Goal: Book appointment/travel/reservation

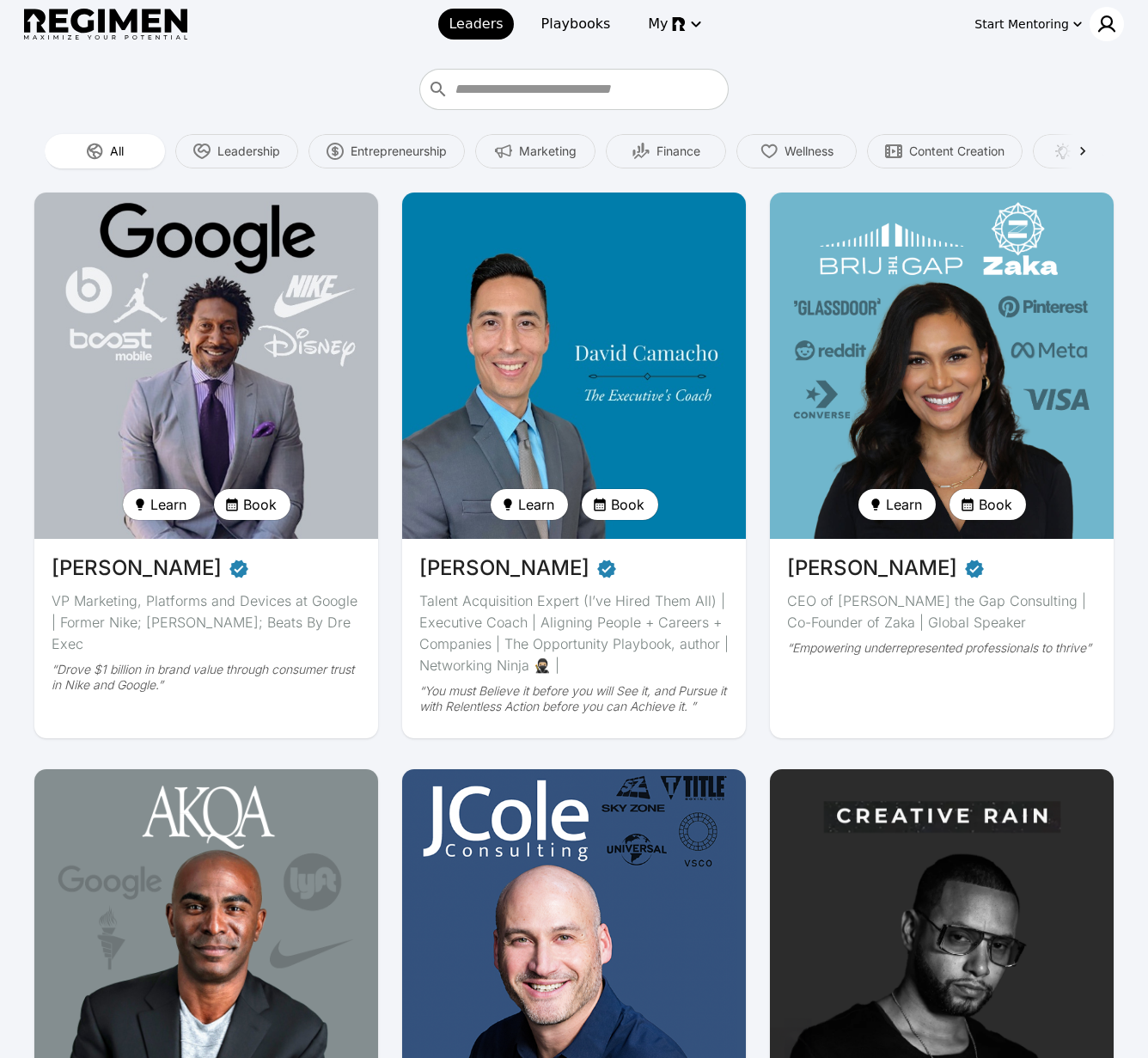
click at [1110, 28] on img at bounding box center [1106, 23] width 20 height 20
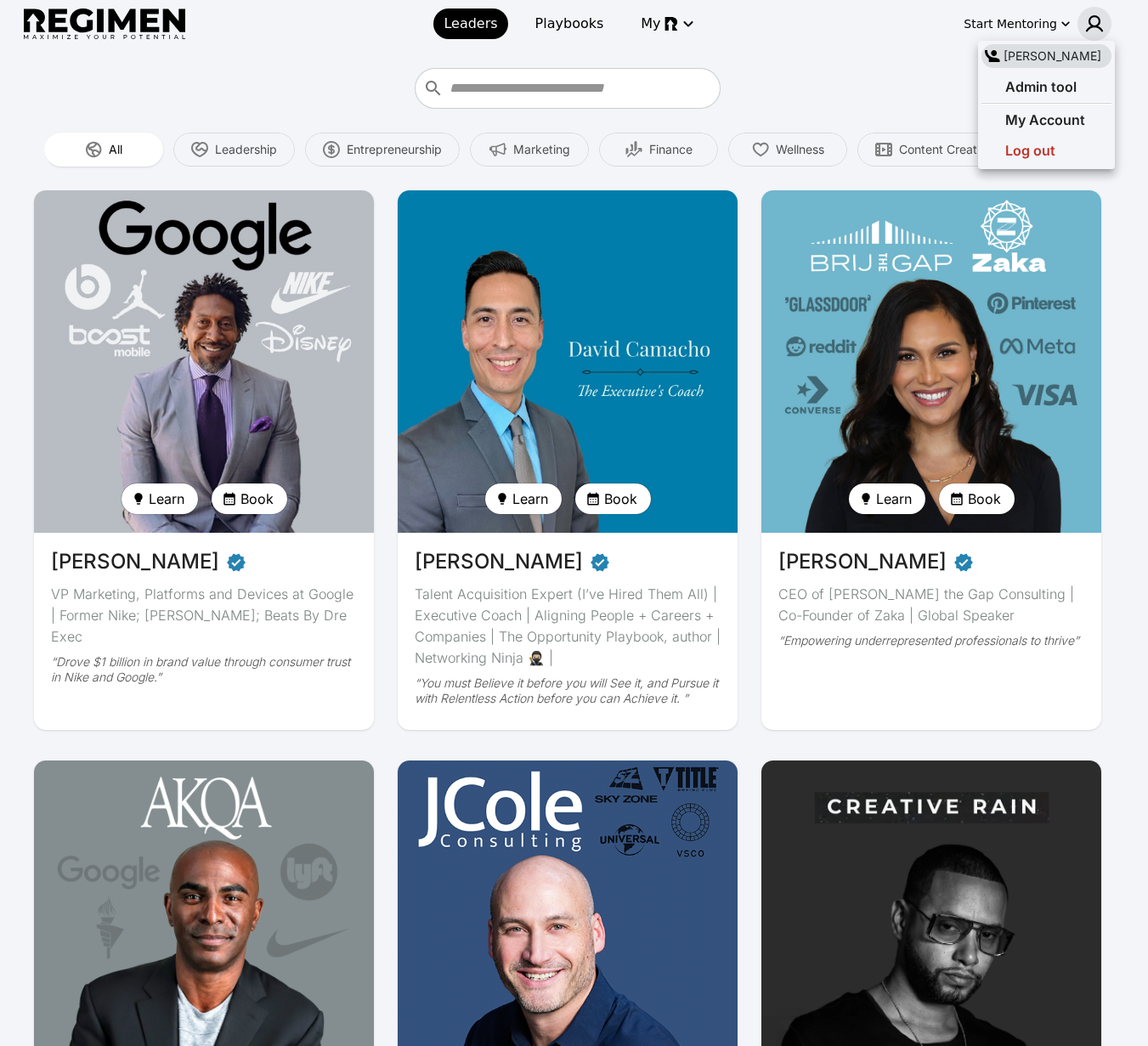
click at [1098, 28] on div at bounding box center [574, 523] width 1148 height 1046
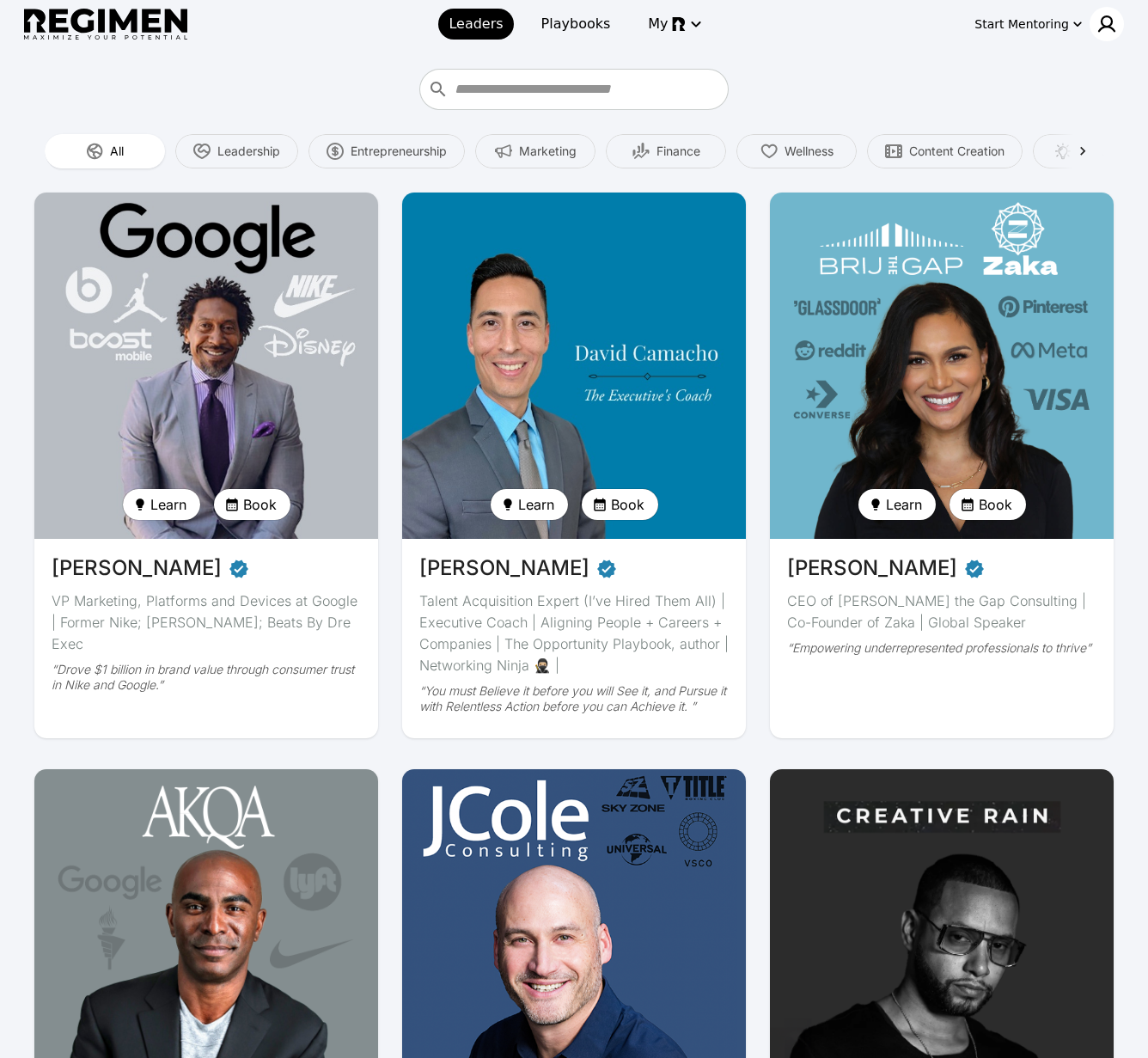
click at [1110, 28] on img at bounding box center [1106, 23] width 20 height 20
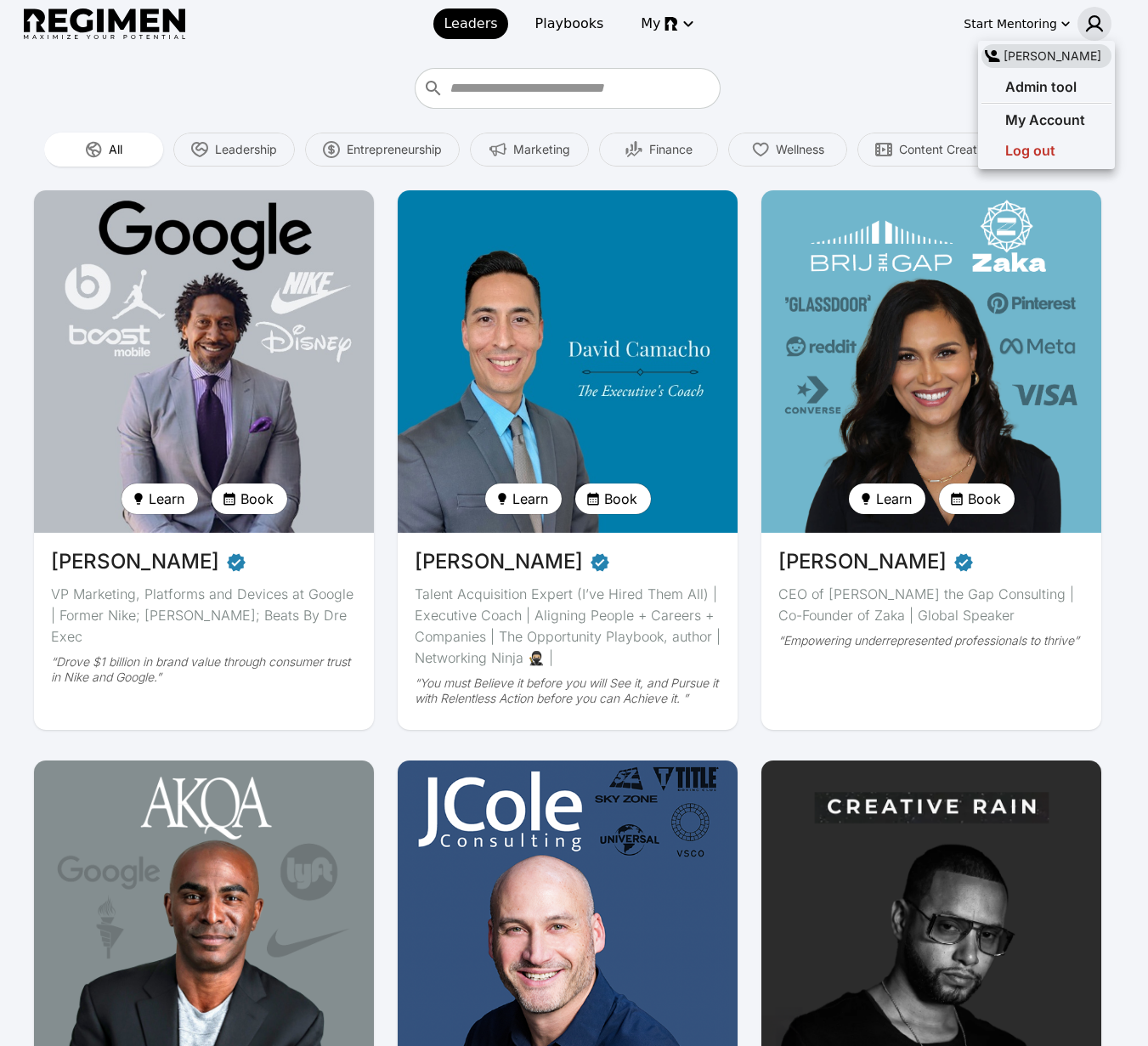
click at [935, 76] on div at bounding box center [574, 523] width 1148 height 1046
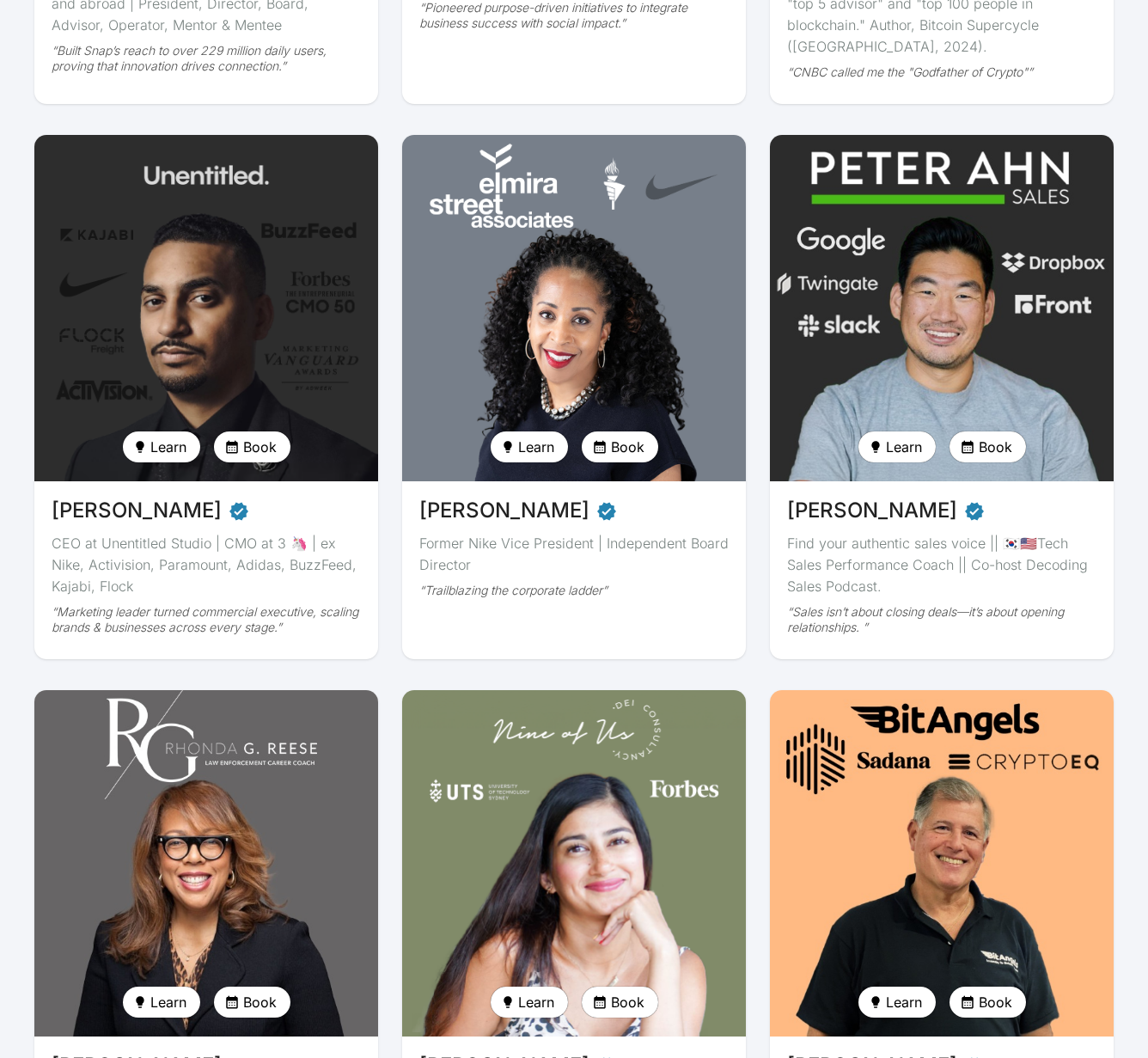
scroll to position [2041, 0]
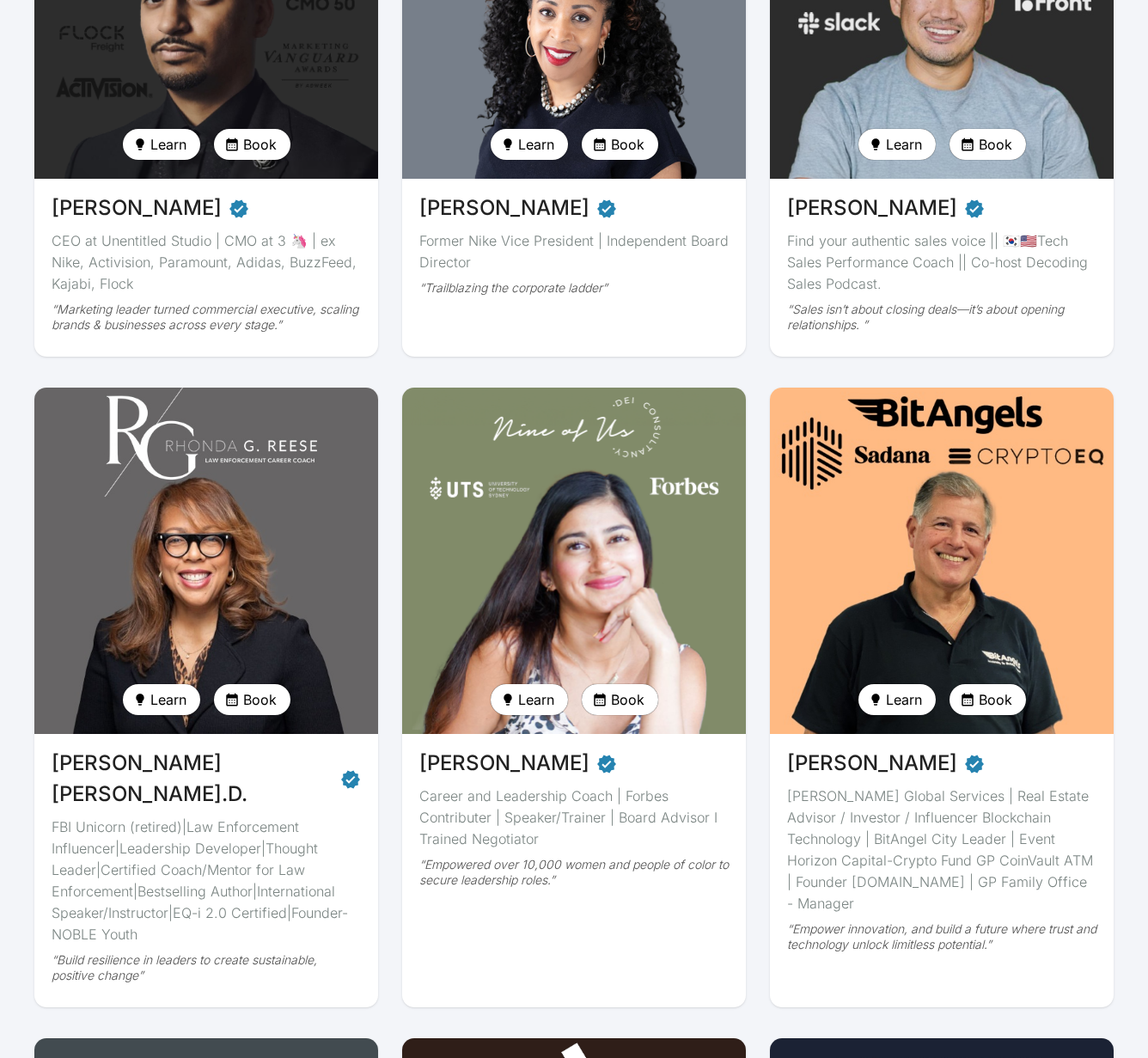
click at [973, 477] on img at bounding box center [941, 561] width 355 height 357
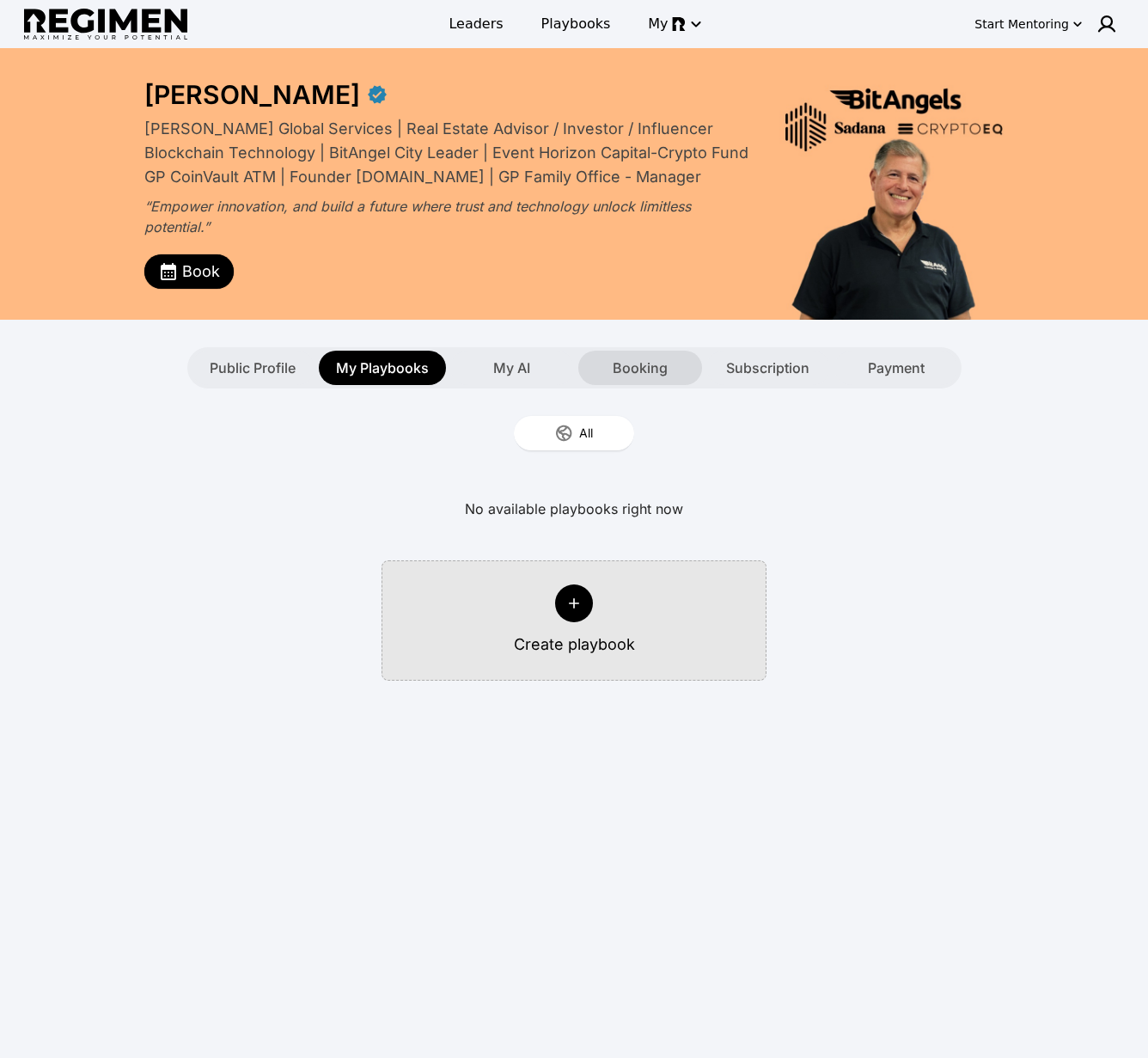
click at [631, 362] on span "Booking" at bounding box center [640, 367] width 55 height 20
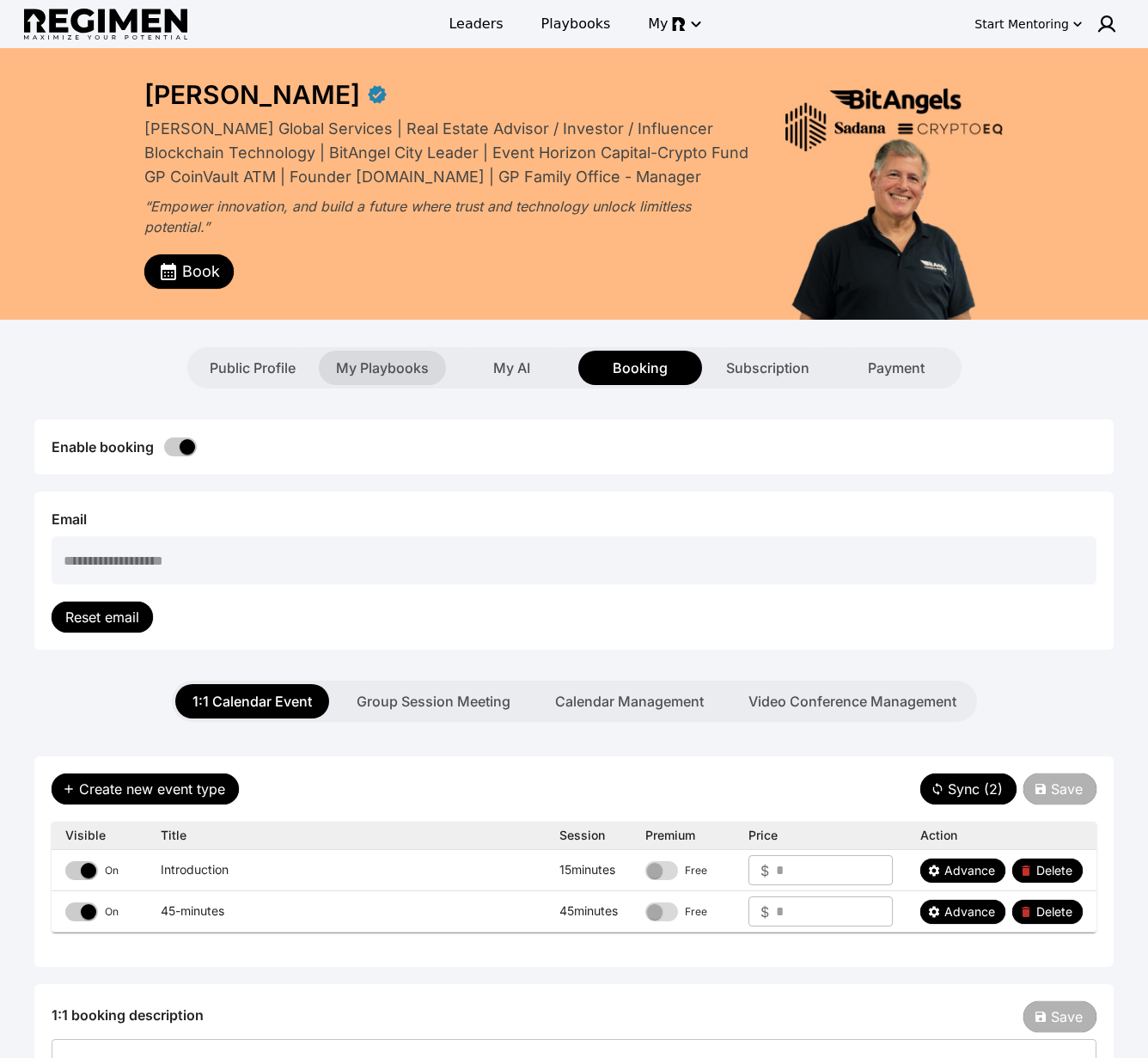
click at [414, 384] on div "My Playbooks" at bounding box center [382, 367] width 127 height 34
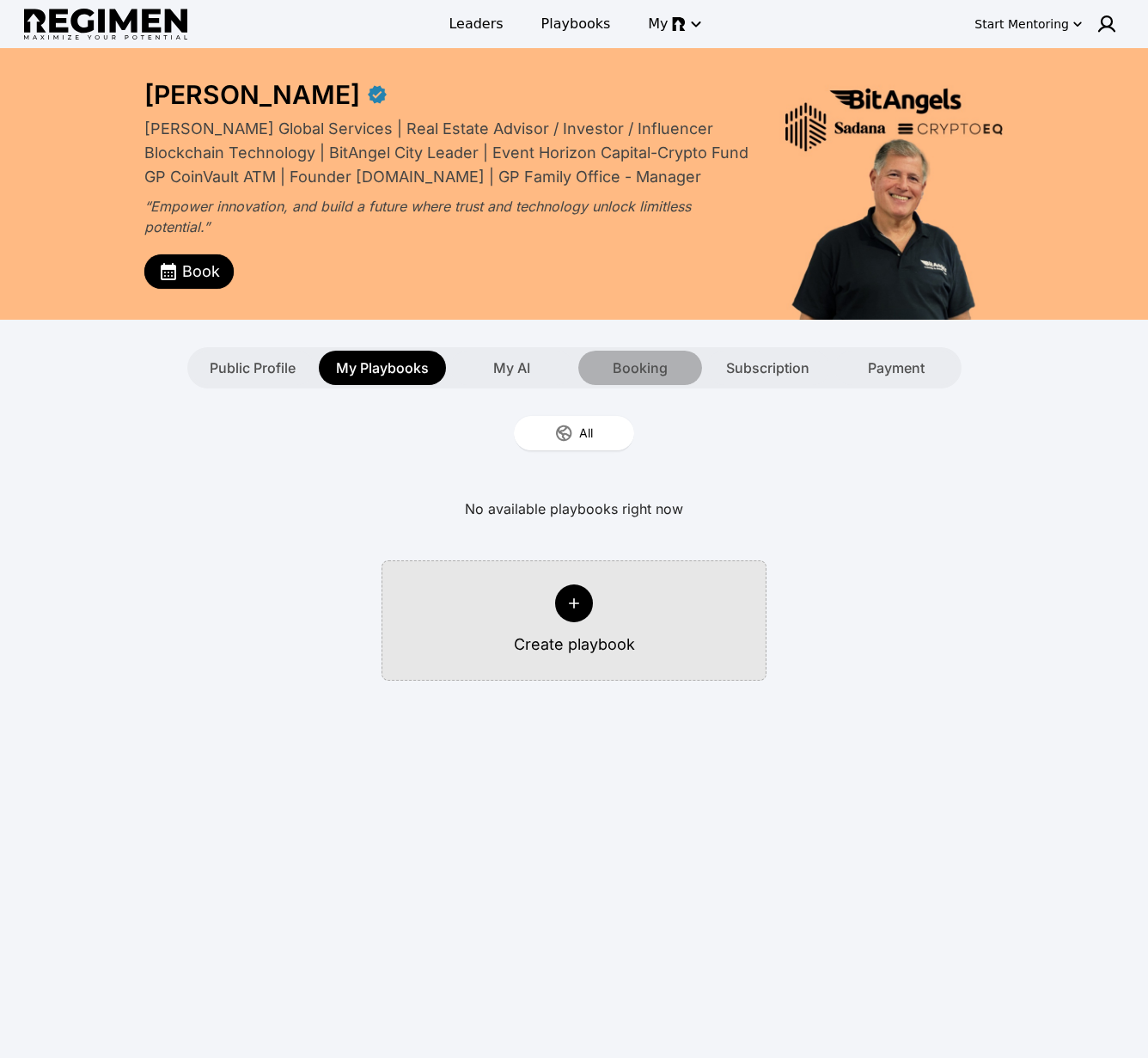
click at [690, 364] on div "Booking" at bounding box center [639, 367] width 123 height 34
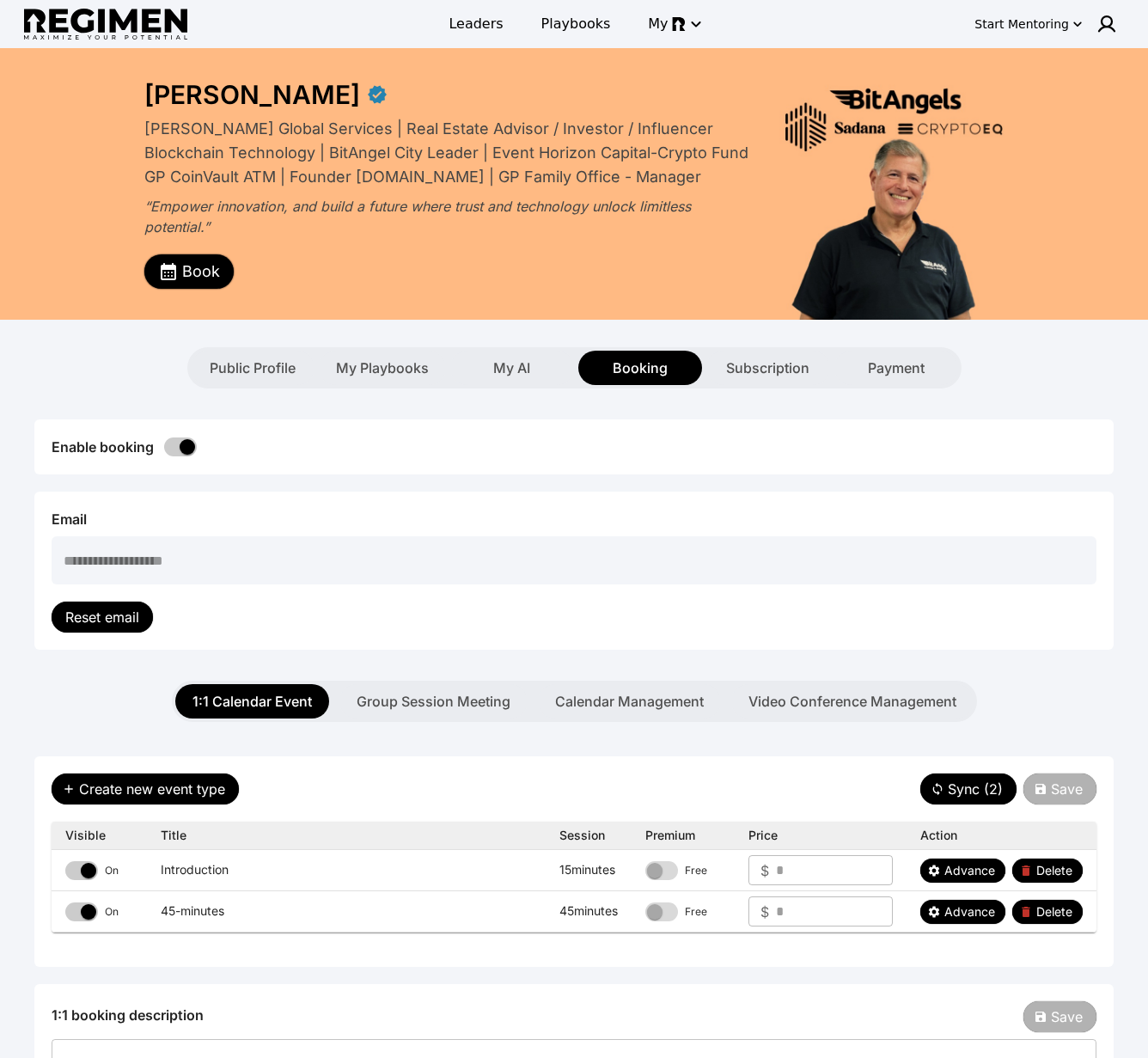
click at [195, 274] on span "Book" at bounding box center [201, 271] width 38 height 24
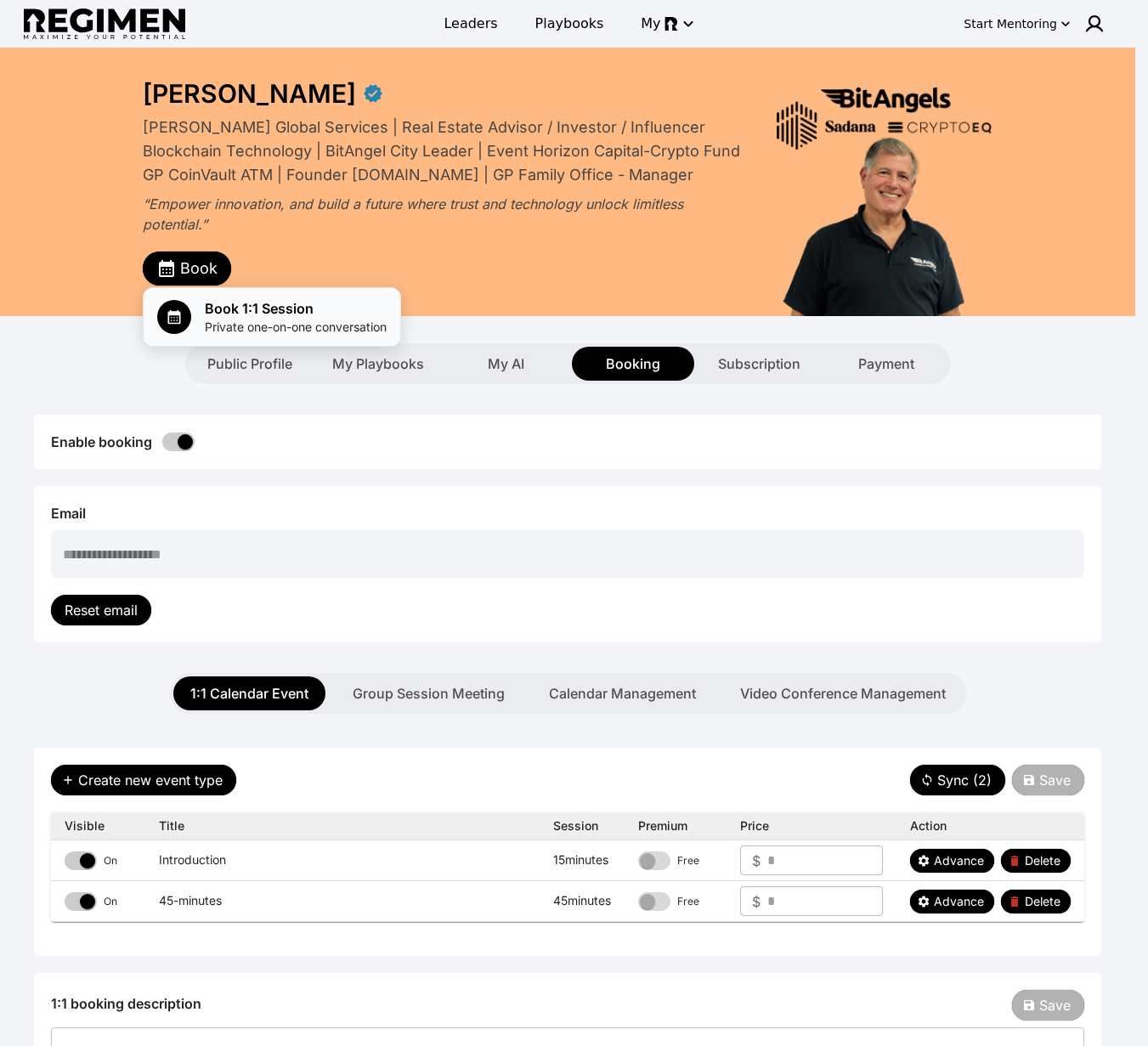
click at [234, 311] on span "Book 1:1 Session" at bounding box center [295, 308] width 182 height 20
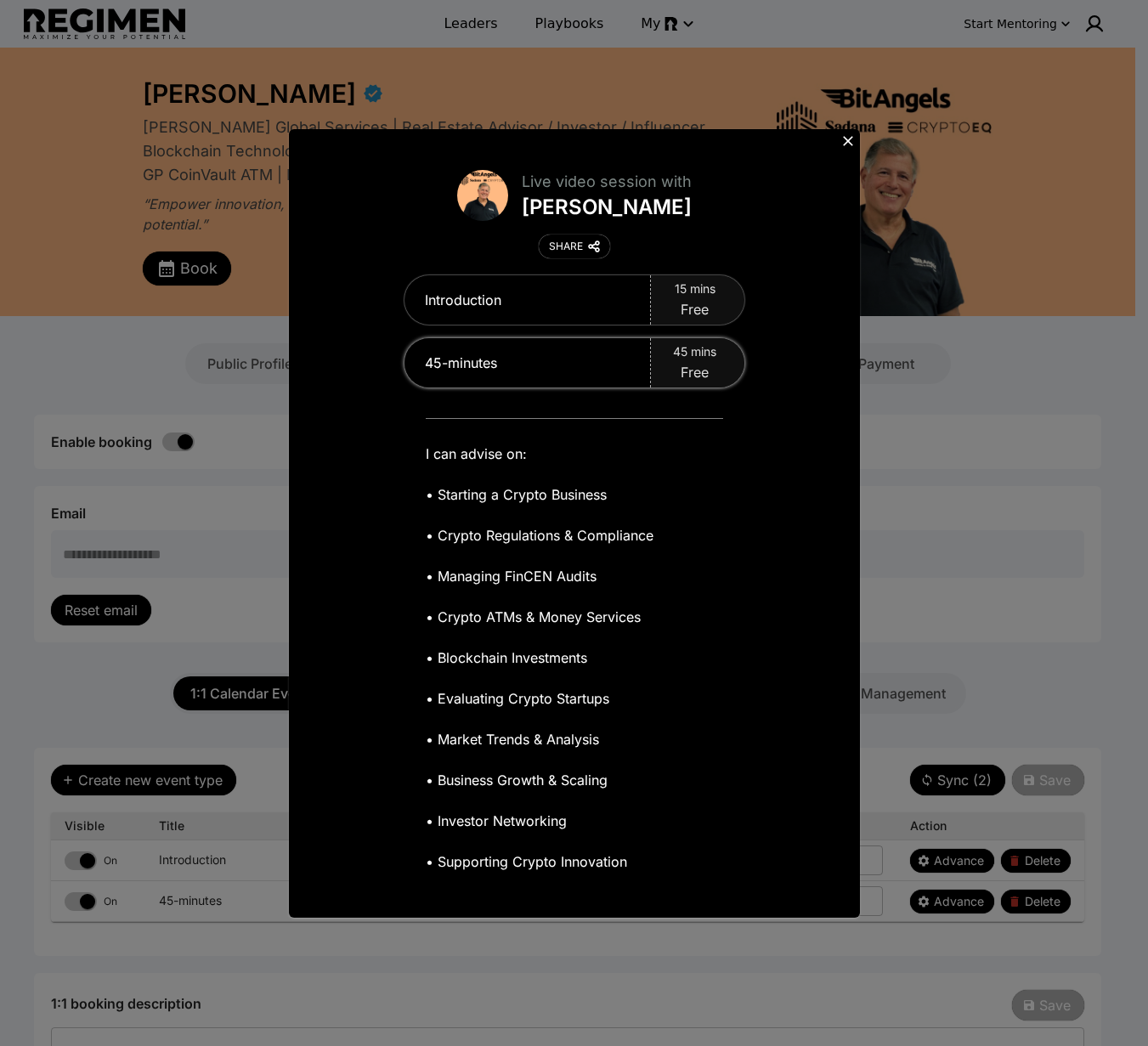
click at [545, 380] on div "45-minutes" at bounding box center [527, 362] width 247 height 49
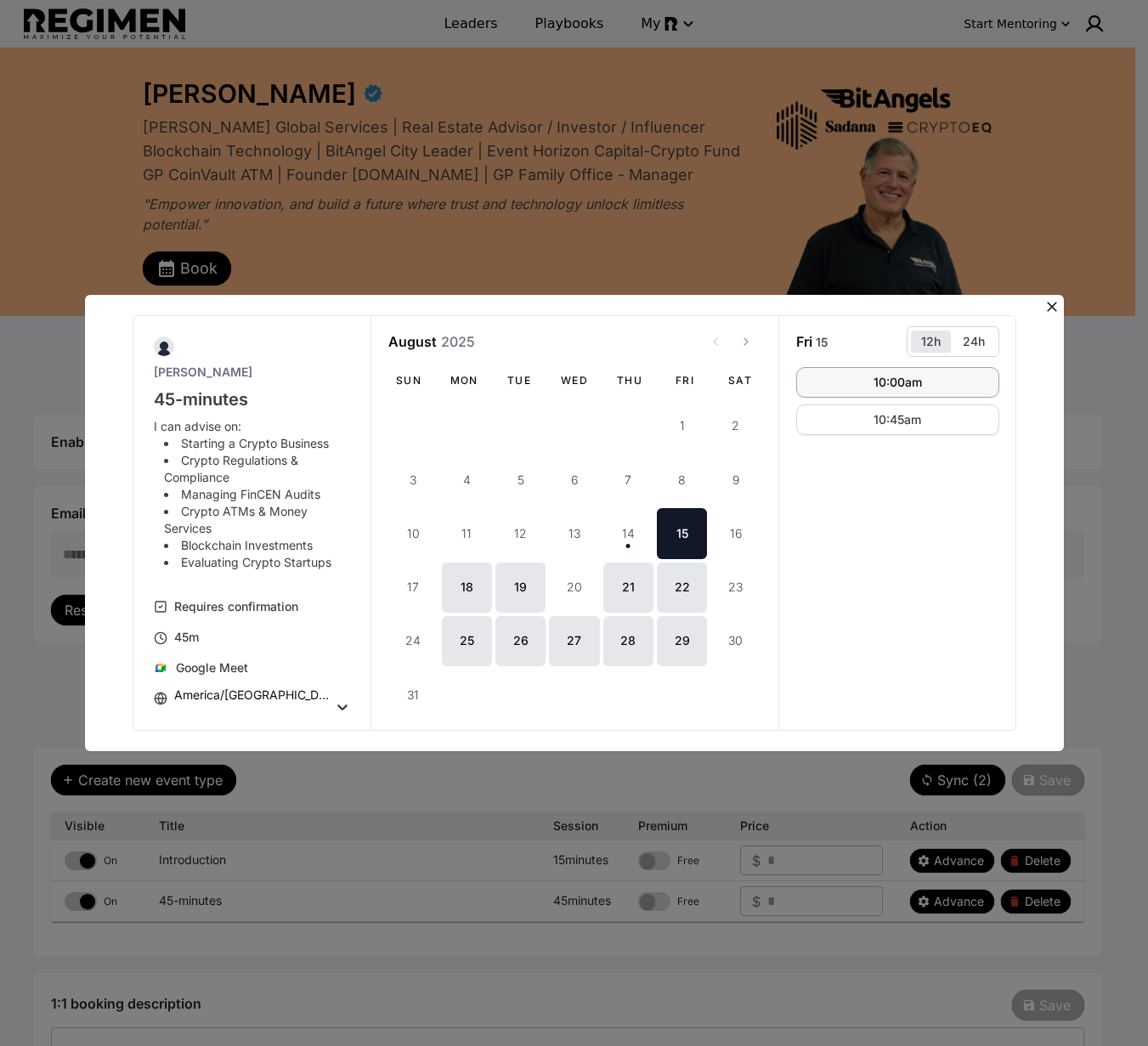
click at [911, 383] on div "10:00am" at bounding box center [898, 382] width 48 height 12
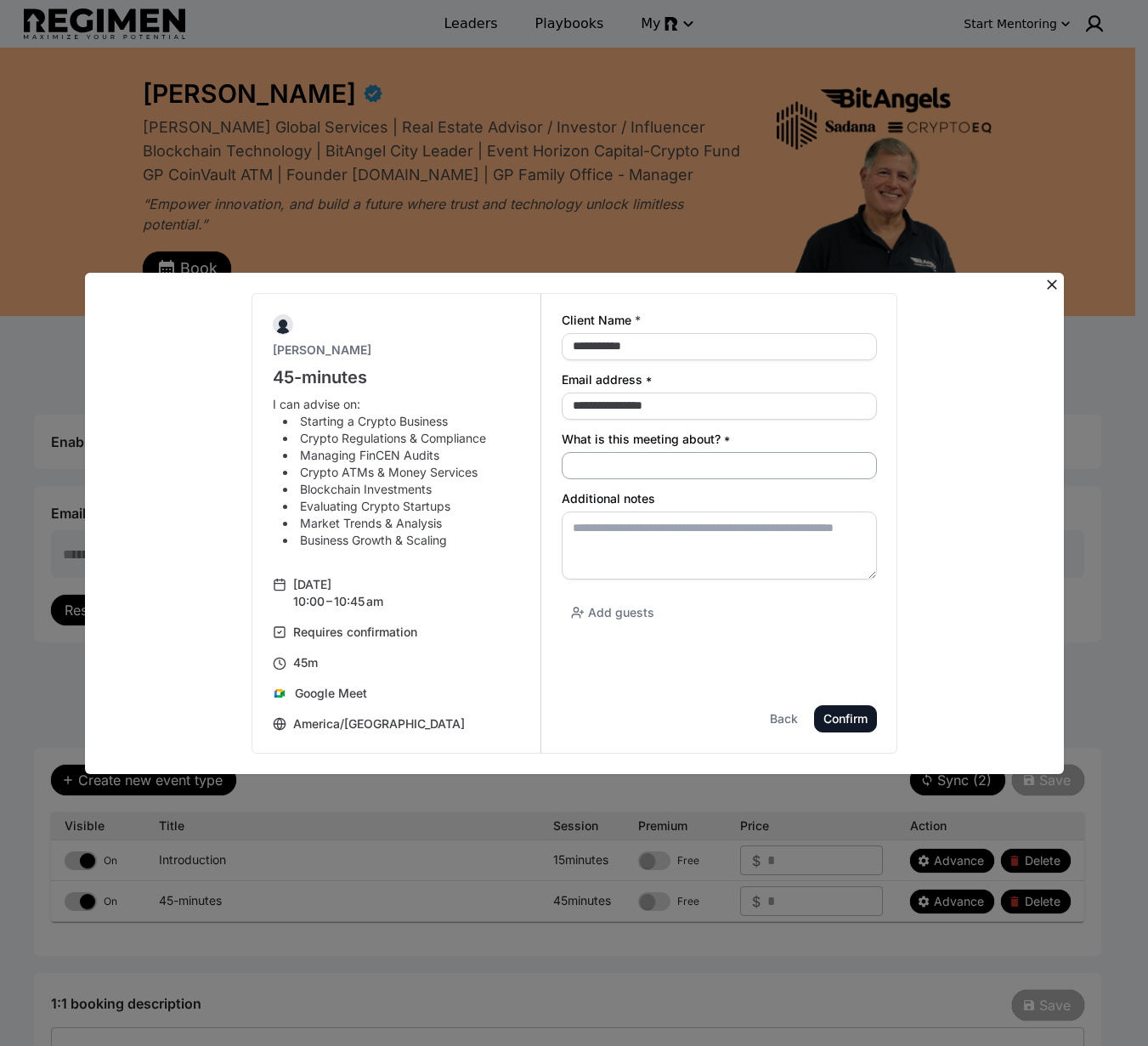
click at [794, 476] on input "What is this meeting about? *" at bounding box center [720, 466] width 315 height 27
click at [699, 463] on input "**********" at bounding box center [720, 466] width 315 height 27
type input "**********"
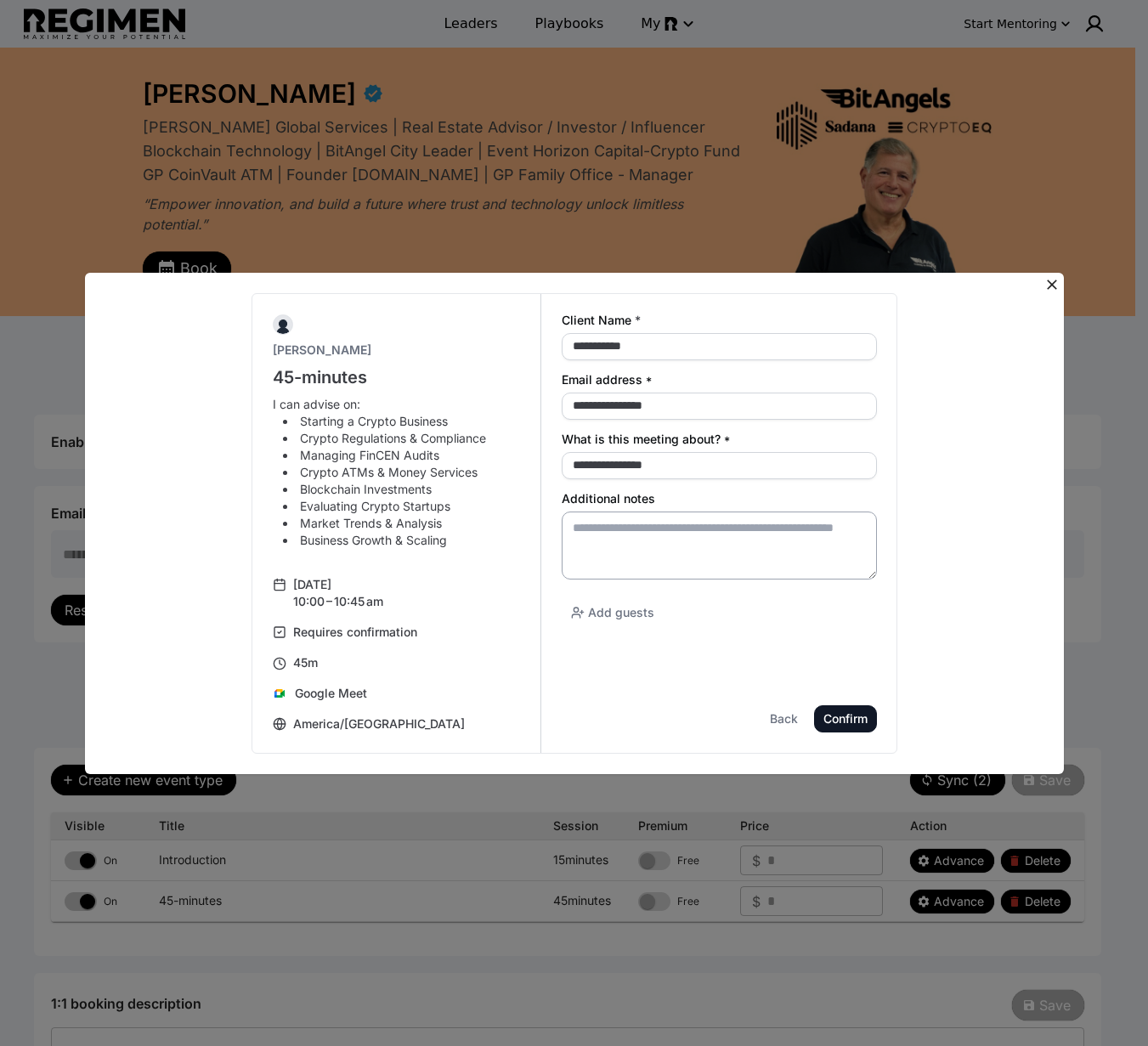
click at [704, 523] on textarea "Additional notes" at bounding box center [720, 546] width 315 height 68
paste textarea "**********"
type textarea "**********"
click at [874, 610] on div "Add guests" at bounding box center [720, 613] width 315 height 29
click at [0, 0] on div "Confirm" at bounding box center [0, 0] width 0 height 0
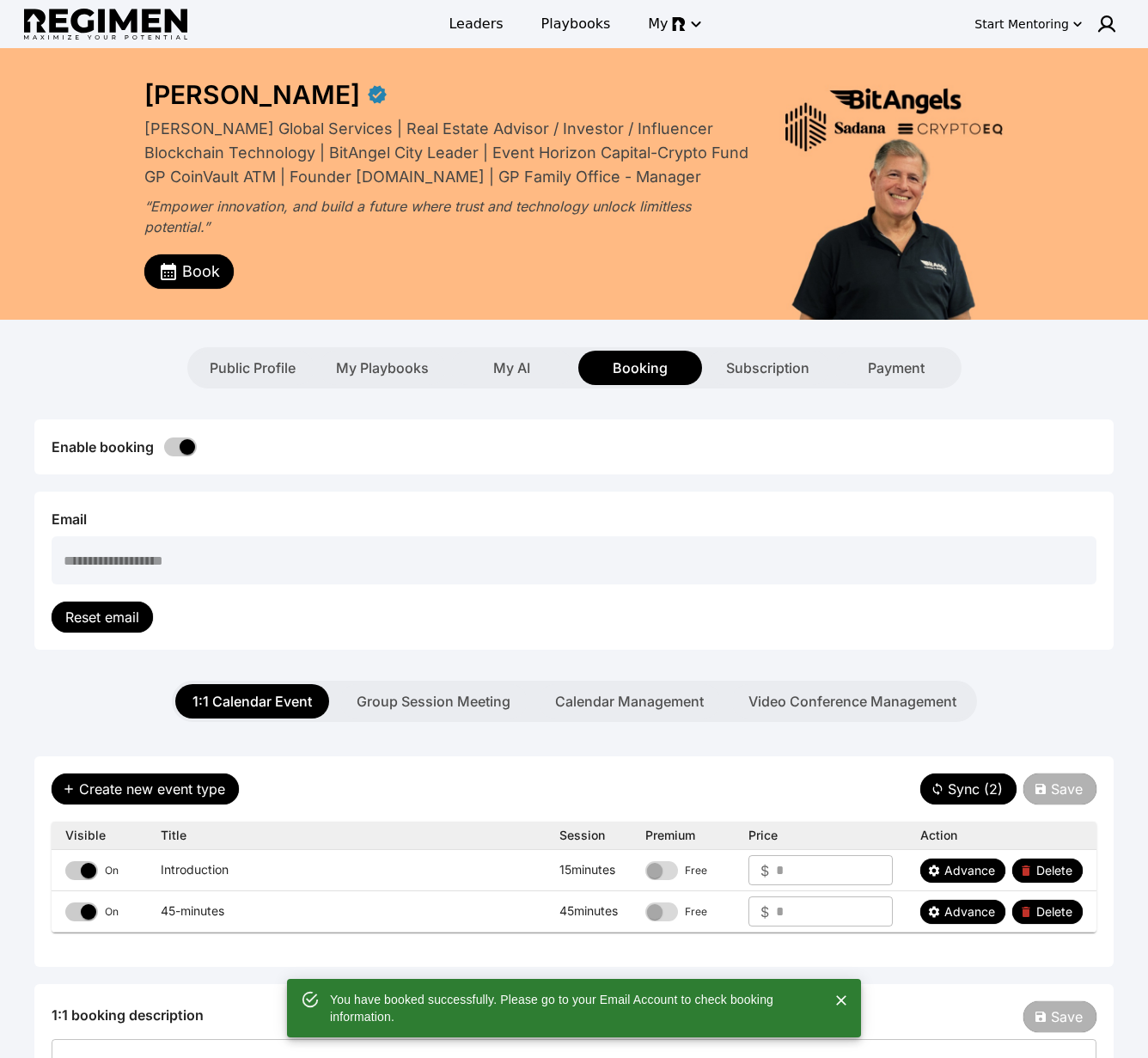
click at [191, 252] on div "Book" at bounding box center [450, 266] width 610 height 45
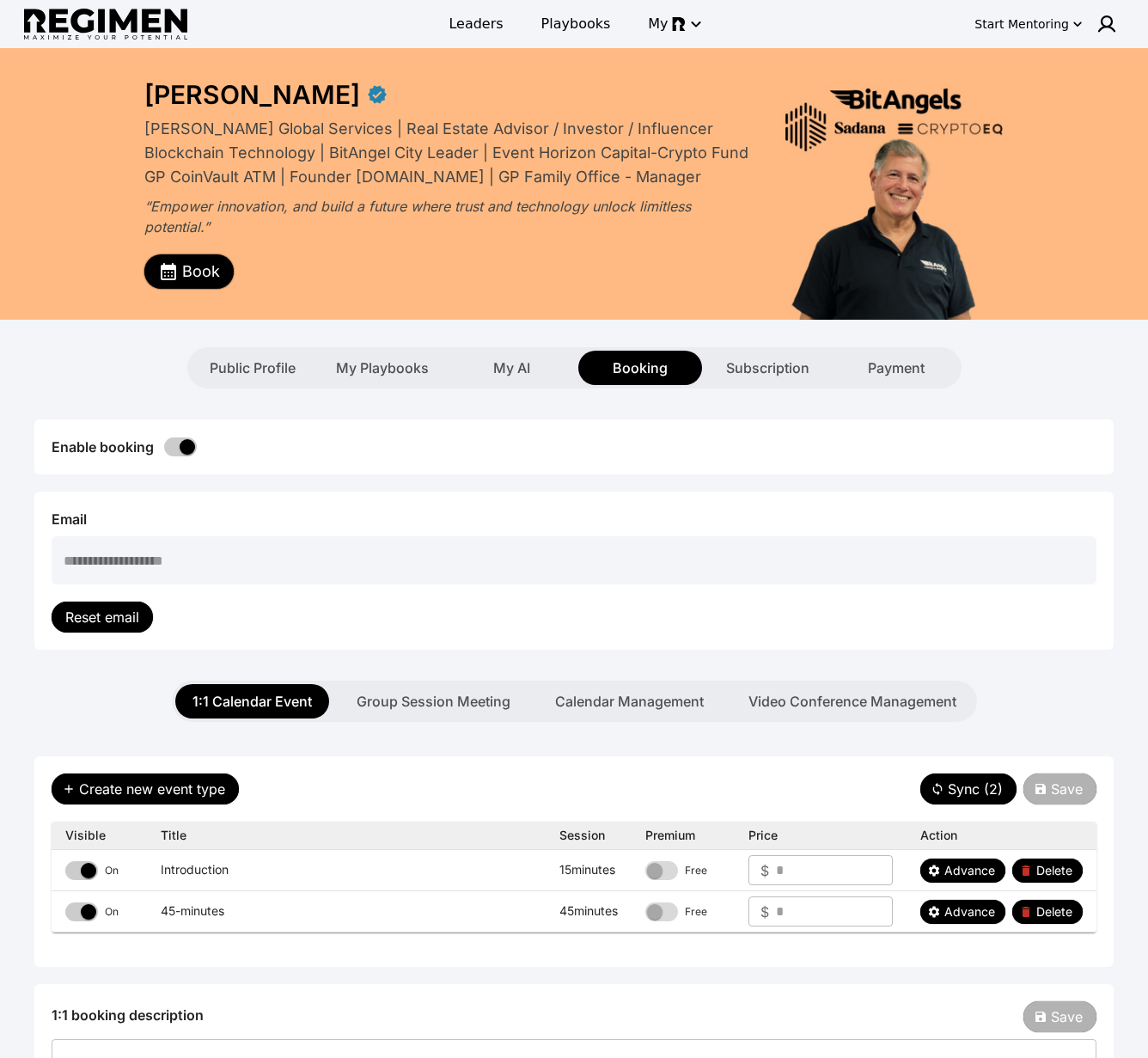
click at [180, 262] on button "Book" at bounding box center [189, 271] width 89 height 34
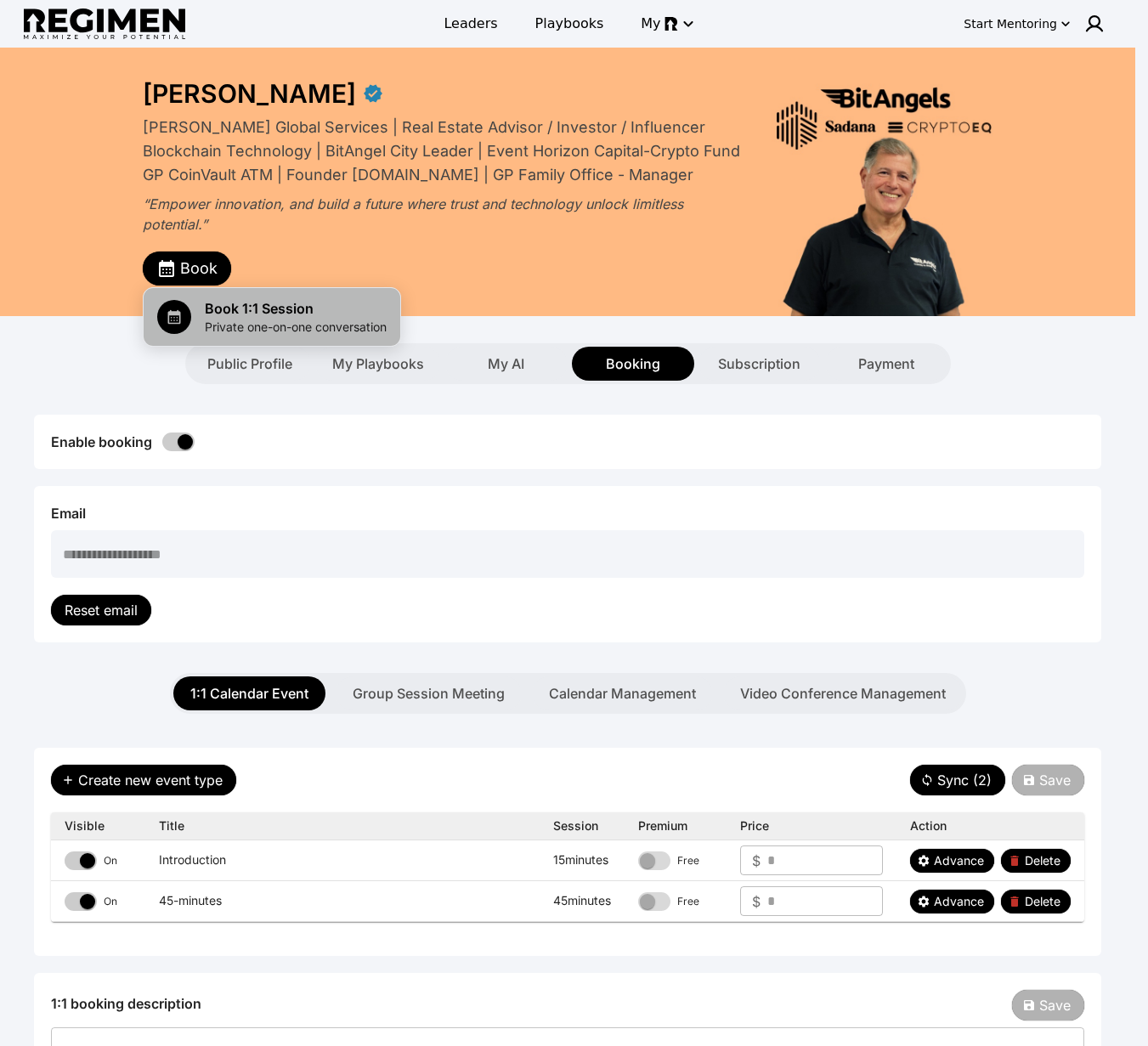
click at [314, 317] on span "Book 1:1 Session" at bounding box center [295, 308] width 182 height 20
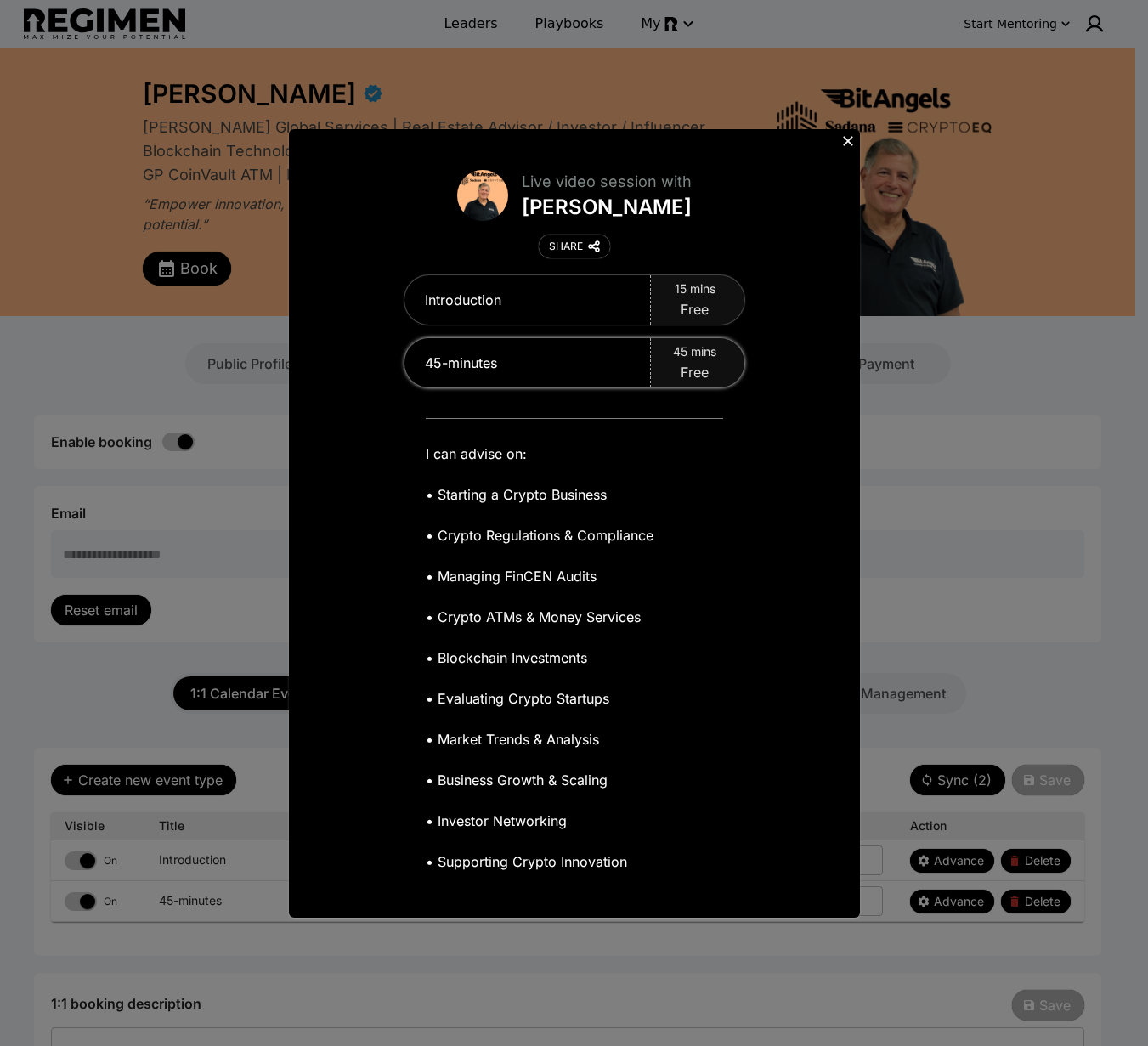
click at [655, 364] on div "45 mins Free" at bounding box center [697, 362] width 93 height 49
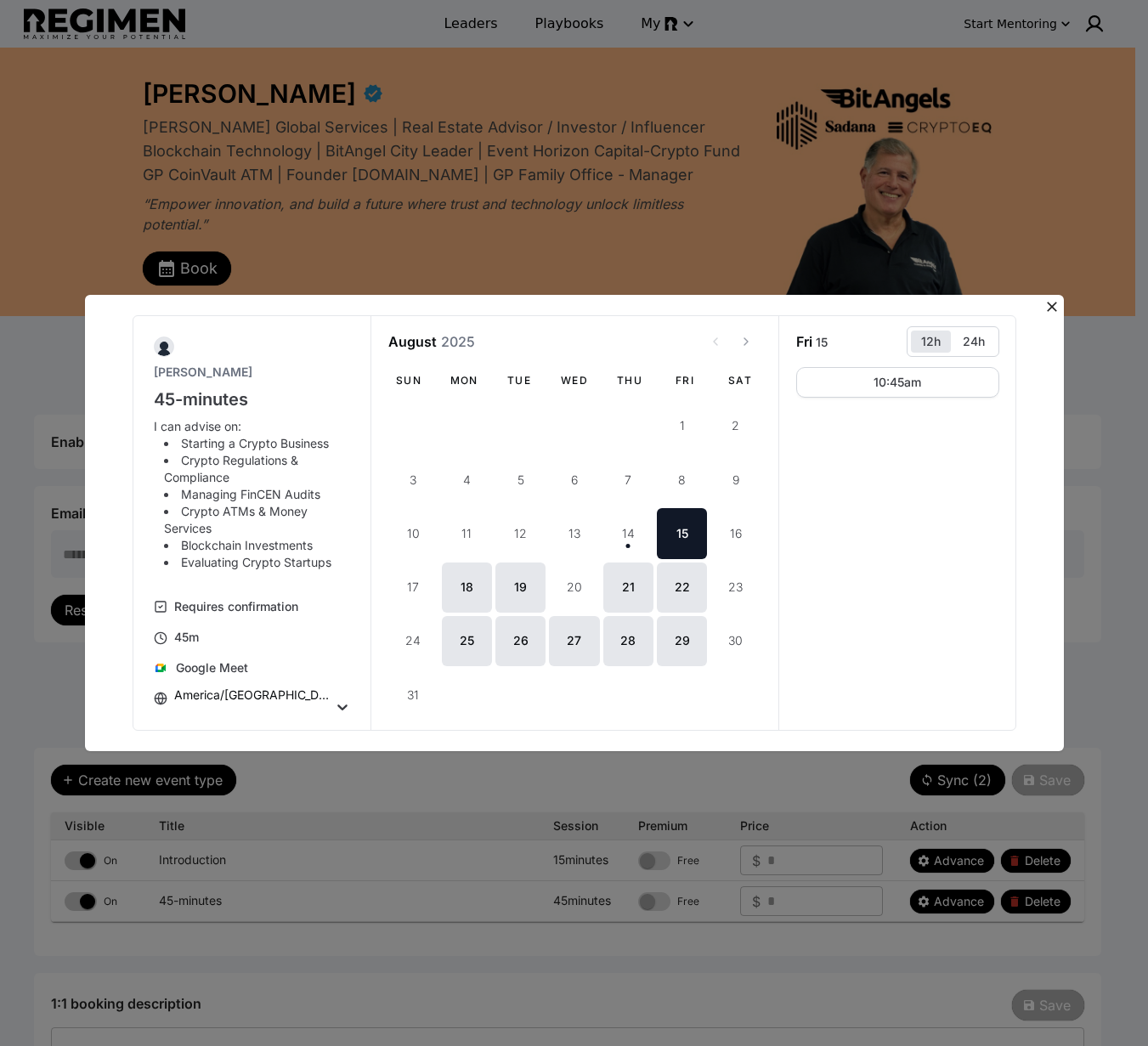
click at [1051, 300] on icon at bounding box center [1053, 307] width 17 height 17
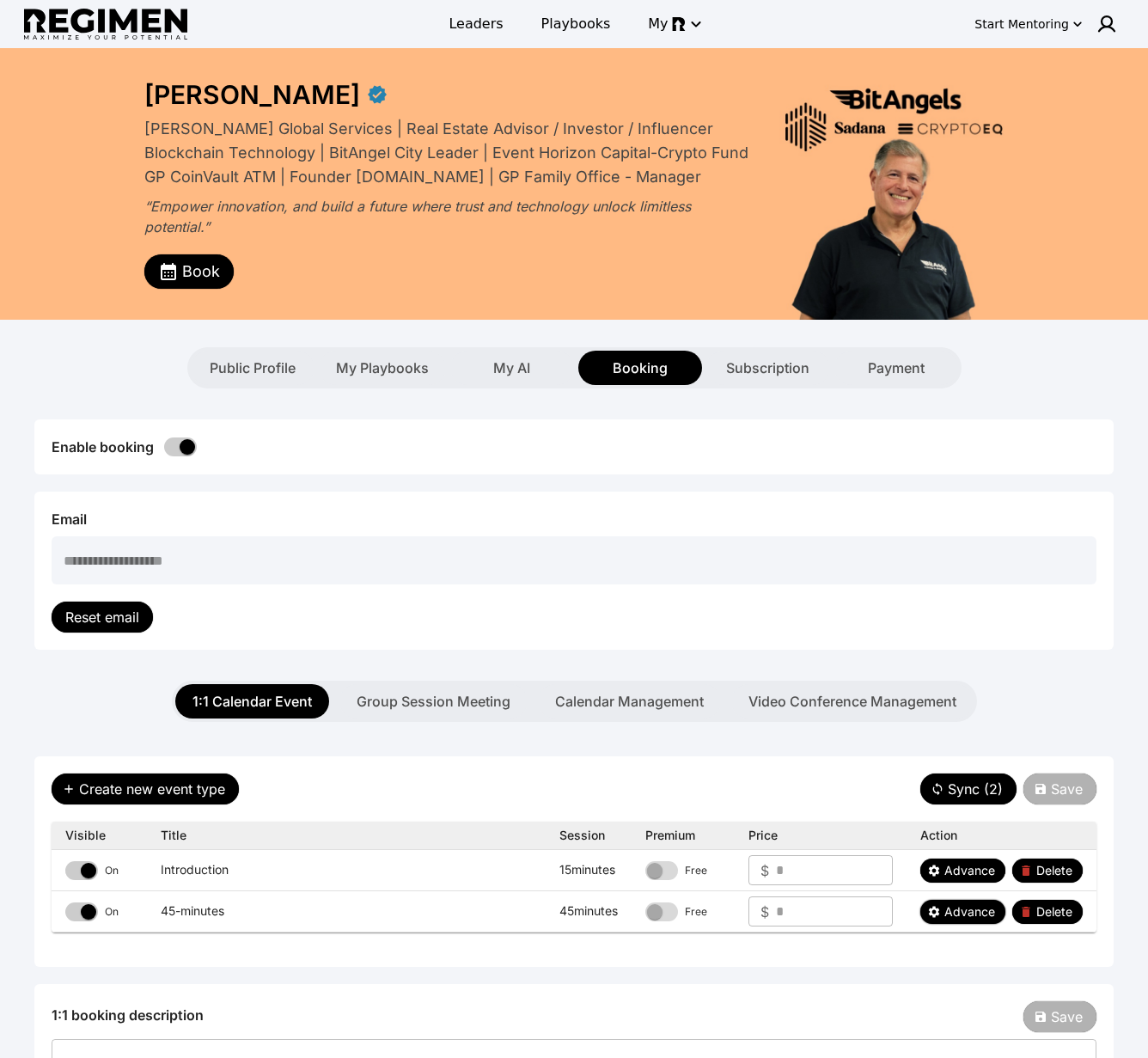
click at [964, 916] on span "Advance" at bounding box center [969, 912] width 51 height 17
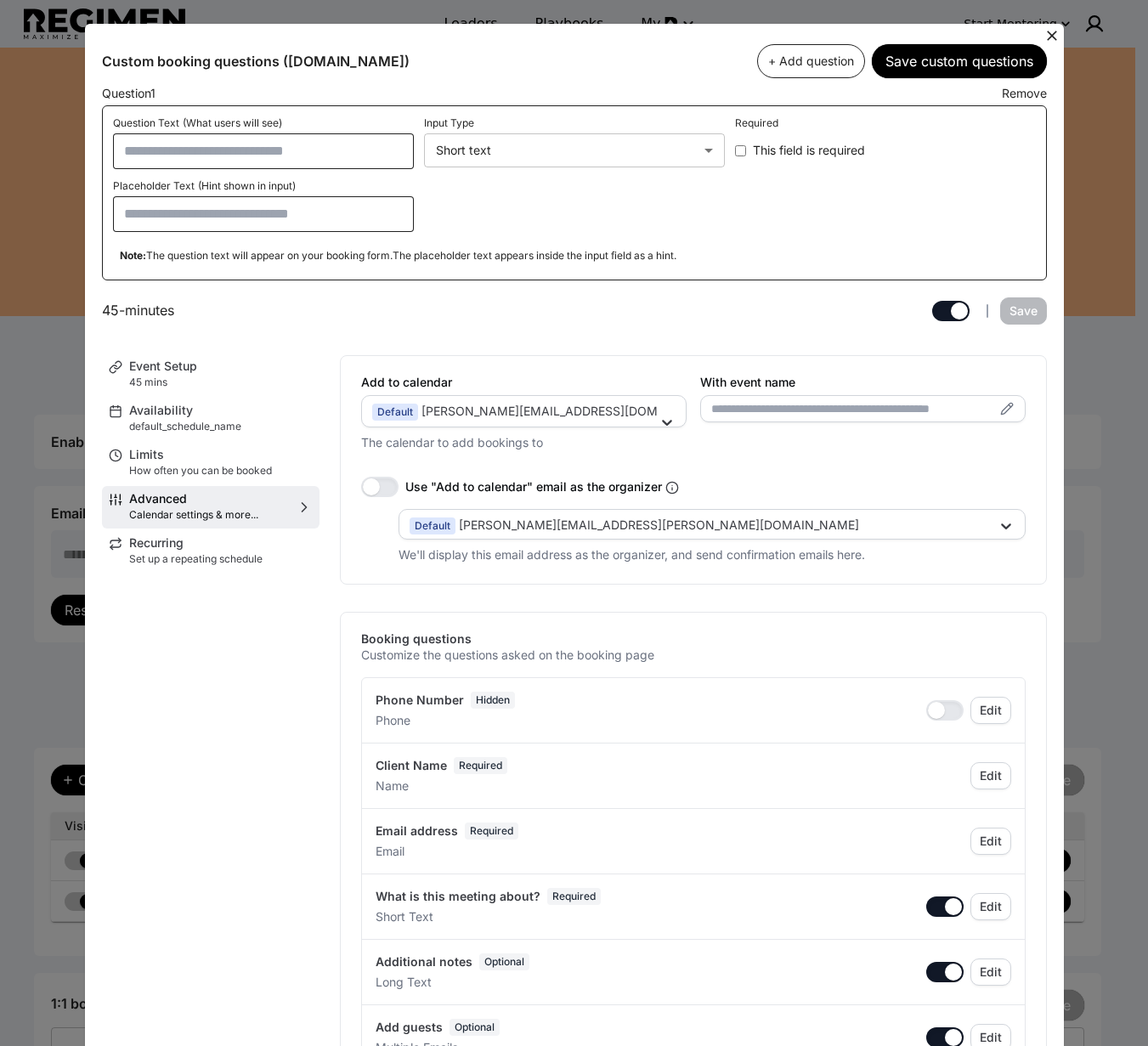
click at [1046, 39] on icon at bounding box center [1053, 36] width 17 height 17
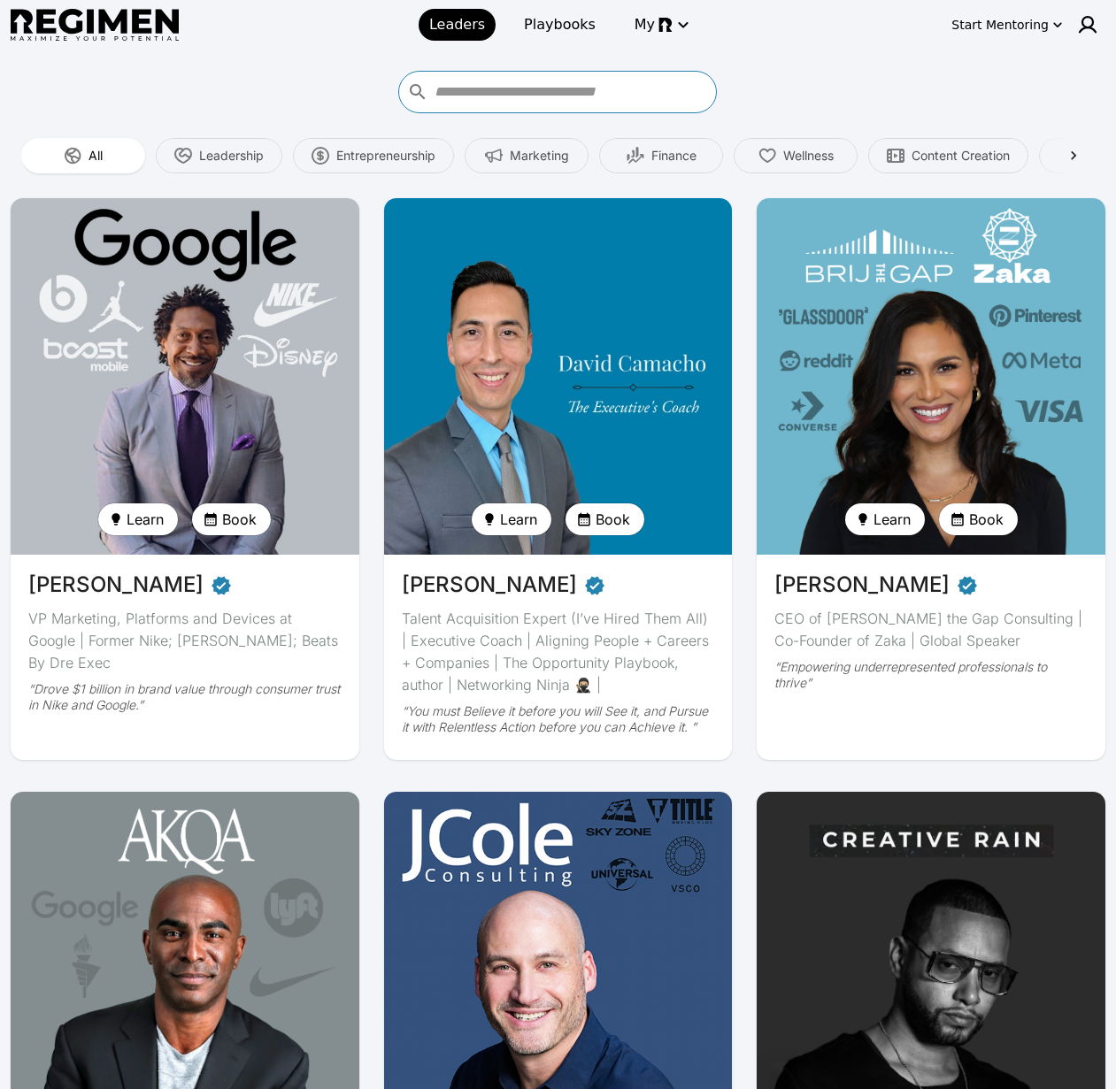
click at [511, 90] on input "Who do you want to learn from?" at bounding box center [572, 92] width 277 height 28
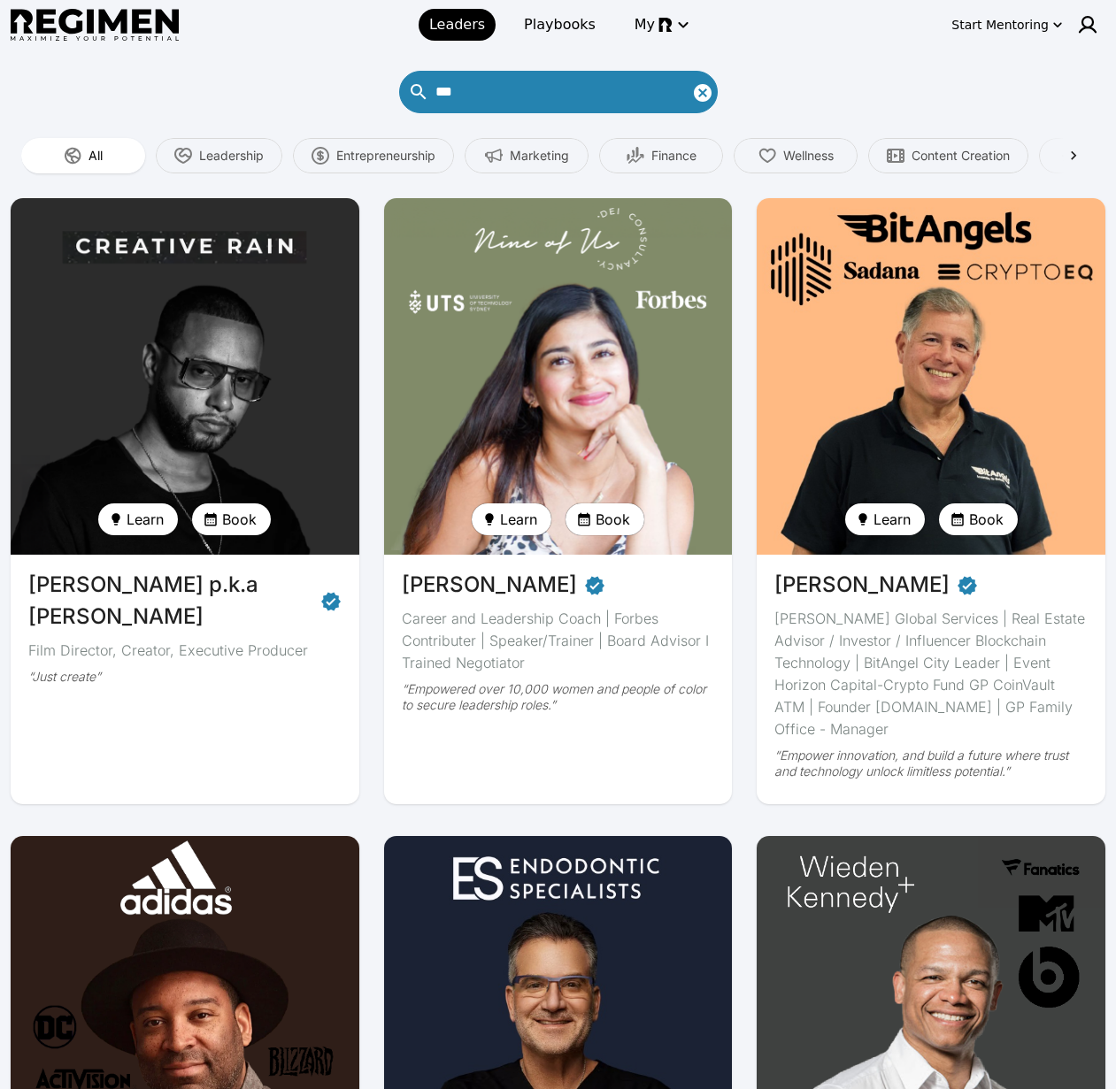
type input "****"
